Goal: Task Accomplishment & Management: Manage account settings

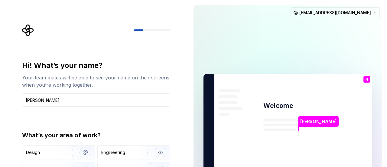
type input "[PERSON_NAME]"
click at [127, 112] on div "Hi! What’s your name? Your team mates will be able to see your name on their sc…" at bounding box center [96, 129] width 148 height 137
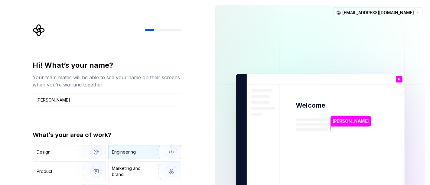
click at [122, 150] on div "Engineering" at bounding box center [124, 152] width 24 height 6
type button "Engineering"
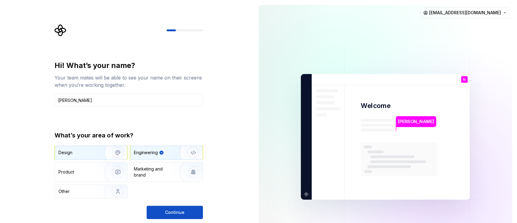
click at [102, 151] on img "button" at bounding box center [113, 152] width 39 height 41
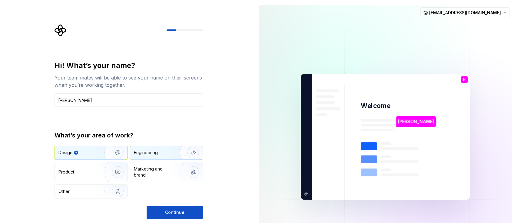
click at [137, 154] on div "Engineering" at bounding box center [146, 152] width 24 height 6
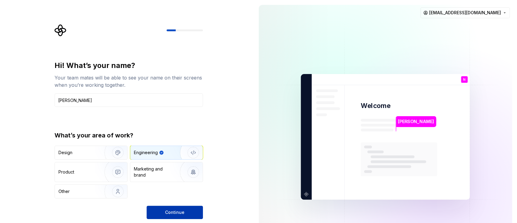
click at [153, 166] on button "Continue" at bounding box center [175, 211] width 56 height 13
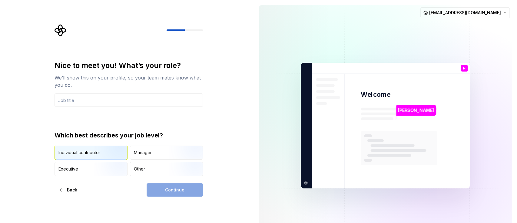
click at [107, 155] on img "button" at bounding box center [112, 160] width 39 height 41
click at [151, 166] on div "Continue" at bounding box center [175, 189] width 56 height 13
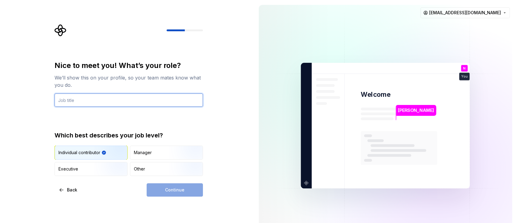
click at [98, 101] on input "text" at bounding box center [128, 99] width 148 height 13
click at [99, 106] on input "text" at bounding box center [128, 99] width 148 height 13
type input "Learner"
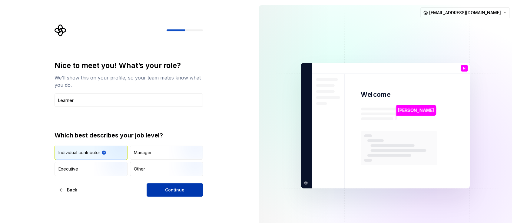
click at [153, 166] on button "Continue" at bounding box center [175, 189] width 56 height 13
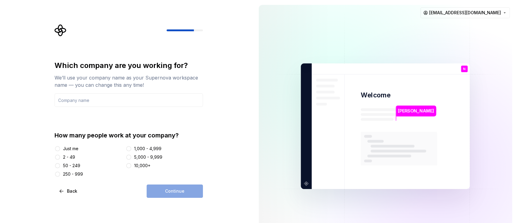
click at [71, 149] on div "Just me" at bounding box center [70, 148] width 15 height 6
click at [60, 149] on button "Just me" at bounding box center [57, 148] width 5 height 5
click at [153, 166] on div "Continue" at bounding box center [175, 190] width 56 height 13
click at [116, 98] on input "text" at bounding box center [128, 99] width 148 height 13
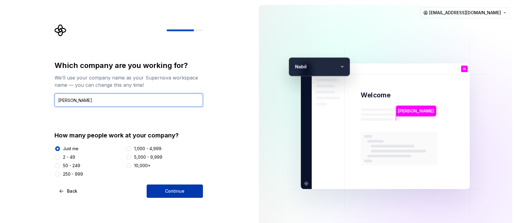
type input "Nabil"
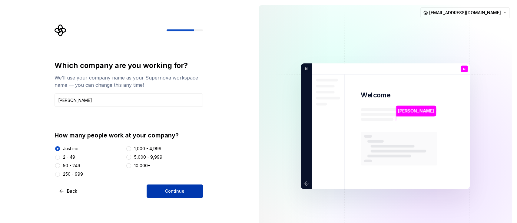
click at [168, 166] on span "Continue" at bounding box center [174, 191] width 19 height 6
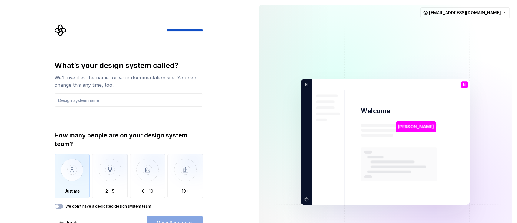
click at [81, 166] on img "button" at bounding box center [71, 174] width 35 height 41
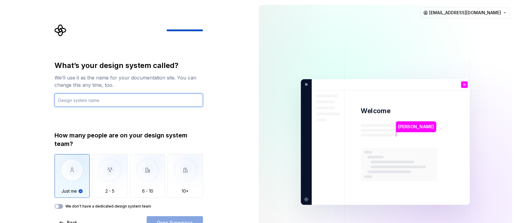
click at [77, 103] on input "text" at bounding box center [128, 99] width 148 height 13
click at [113, 166] on label "We don't have a dedicated design system team" at bounding box center [108, 205] width 86 height 5
click at [63, 166] on button "We don't have a dedicated design system team" at bounding box center [58, 205] width 8 height 5
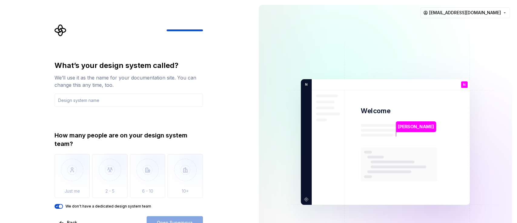
click at [60, 166] on span "button" at bounding box center [61, 206] width 4 height 4
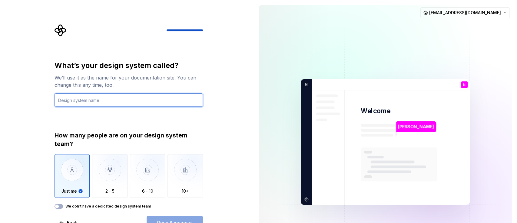
click at [88, 100] on input "text" at bounding box center [128, 99] width 148 height 13
type input "Software Making"
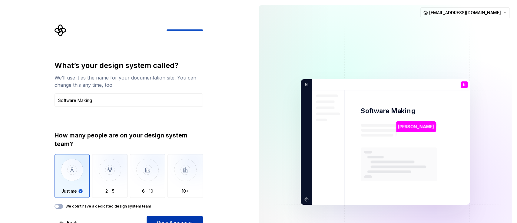
click at [194, 166] on button "Open Supernova" at bounding box center [175, 222] width 56 height 13
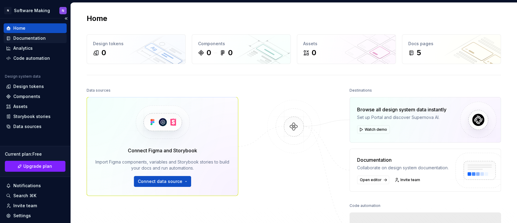
click at [33, 34] on div "Documentation" at bounding box center [35, 38] width 63 height 10
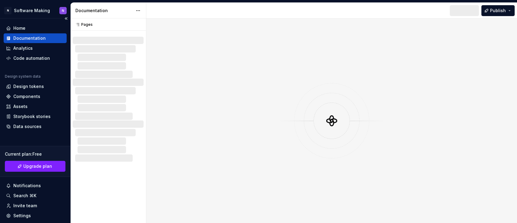
click at [34, 38] on div "Documentation" at bounding box center [29, 38] width 32 height 6
click at [43, 49] on div "Analytics" at bounding box center [35, 48] width 58 height 6
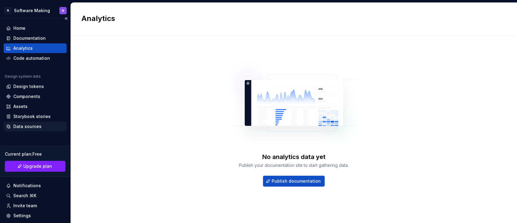
scroll to position [38, 0]
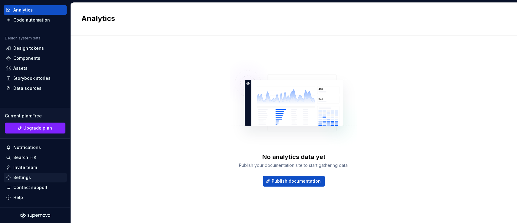
click at [16, 166] on div "Settings" at bounding box center [22, 177] width 18 height 6
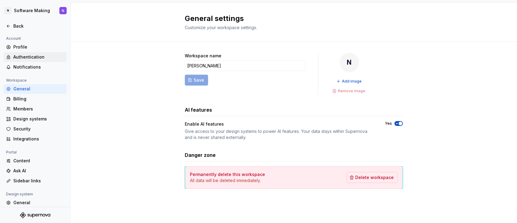
click at [35, 57] on div "Authentication" at bounding box center [38, 57] width 51 height 6
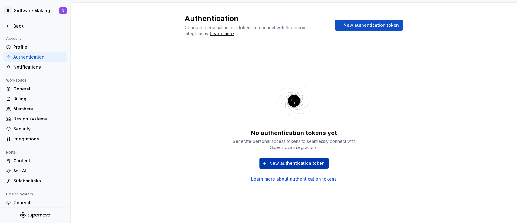
click at [299, 164] on span "New authentication token" at bounding box center [296, 163] width 55 height 6
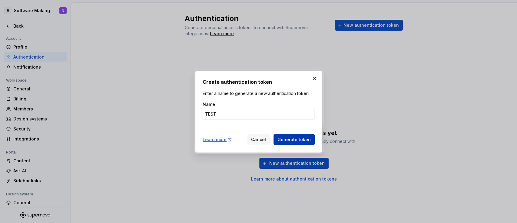
type input "TEST"
click at [281, 137] on span "Generate token" at bounding box center [293, 139] width 33 height 6
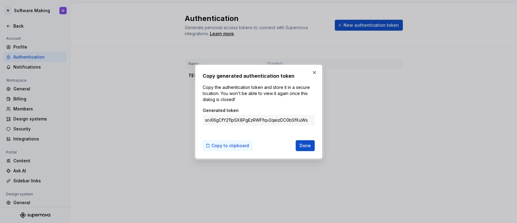
click at [234, 143] on span "Copy to clipboard" at bounding box center [230, 145] width 38 height 6
click at [302, 145] on span "Done" at bounding box center [304, 145] width 11 height 6
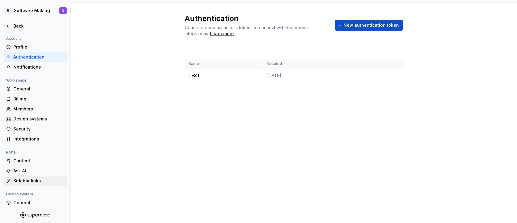
scroll to position [44, 0]
